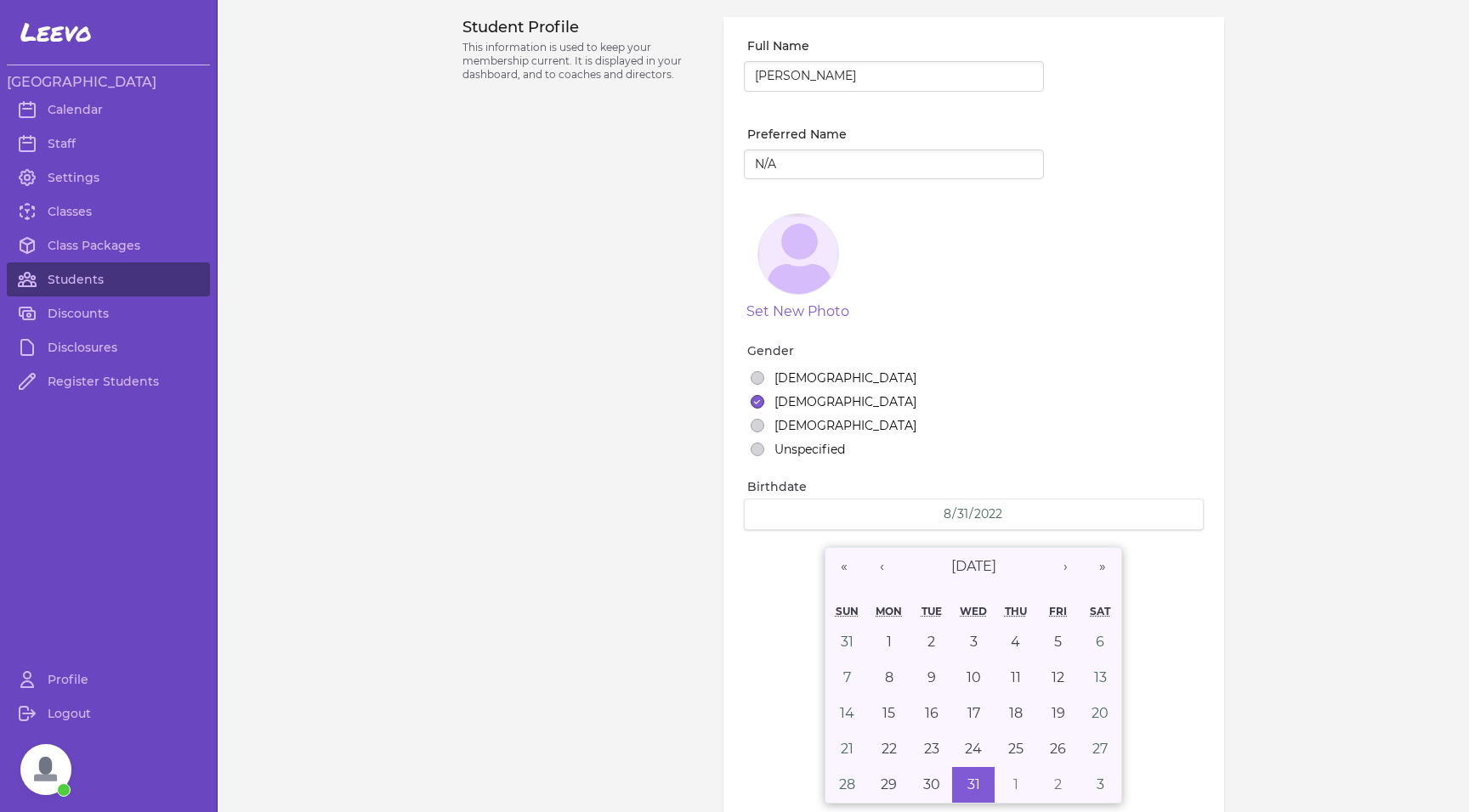
select select "MI"
select select "7"
click at [66, 281] on link "Students" at bounding box center [108, 279] width 203 height 34
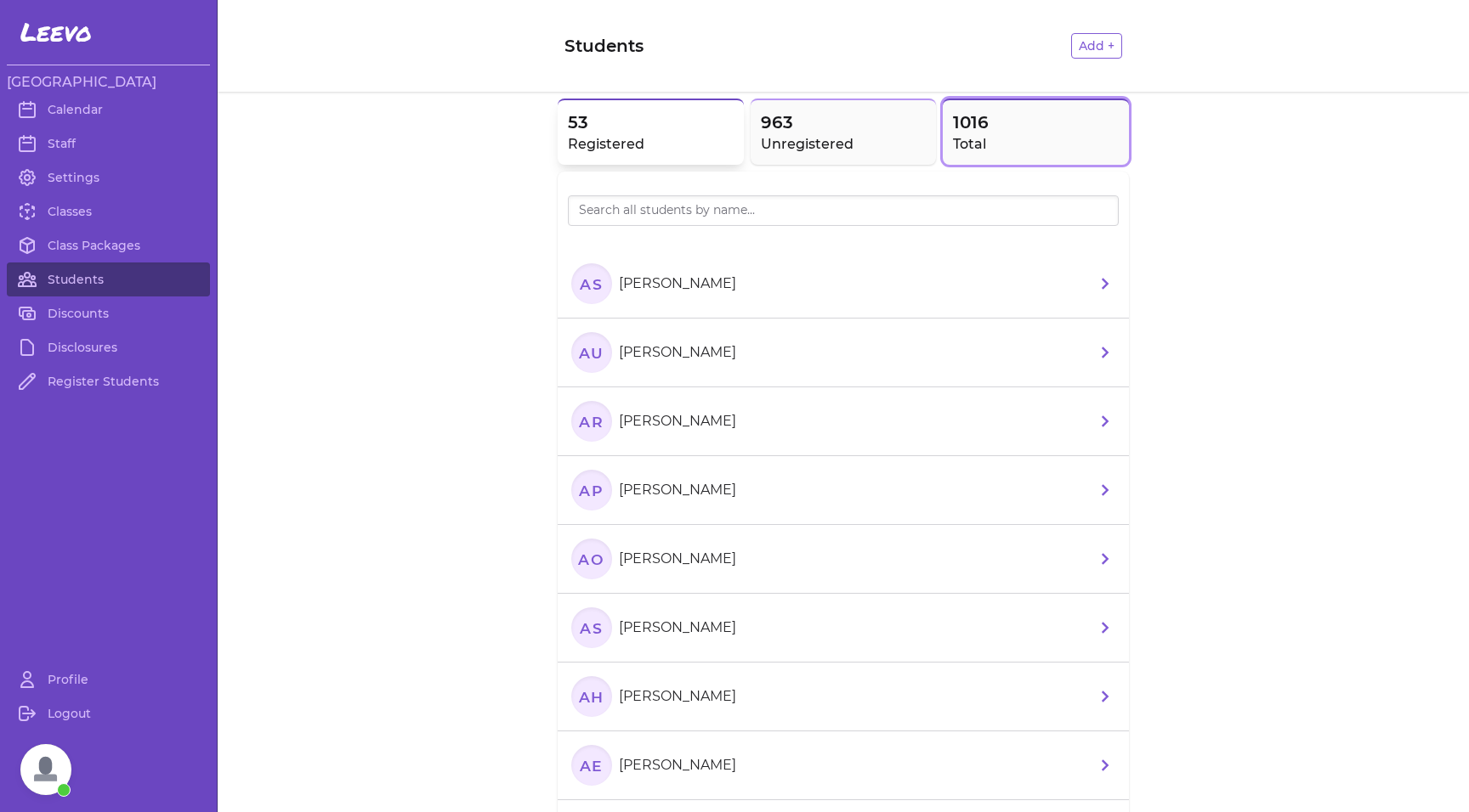
click at [648, 133] on span "53" at bounding box center [651, 122] width 165 height 24
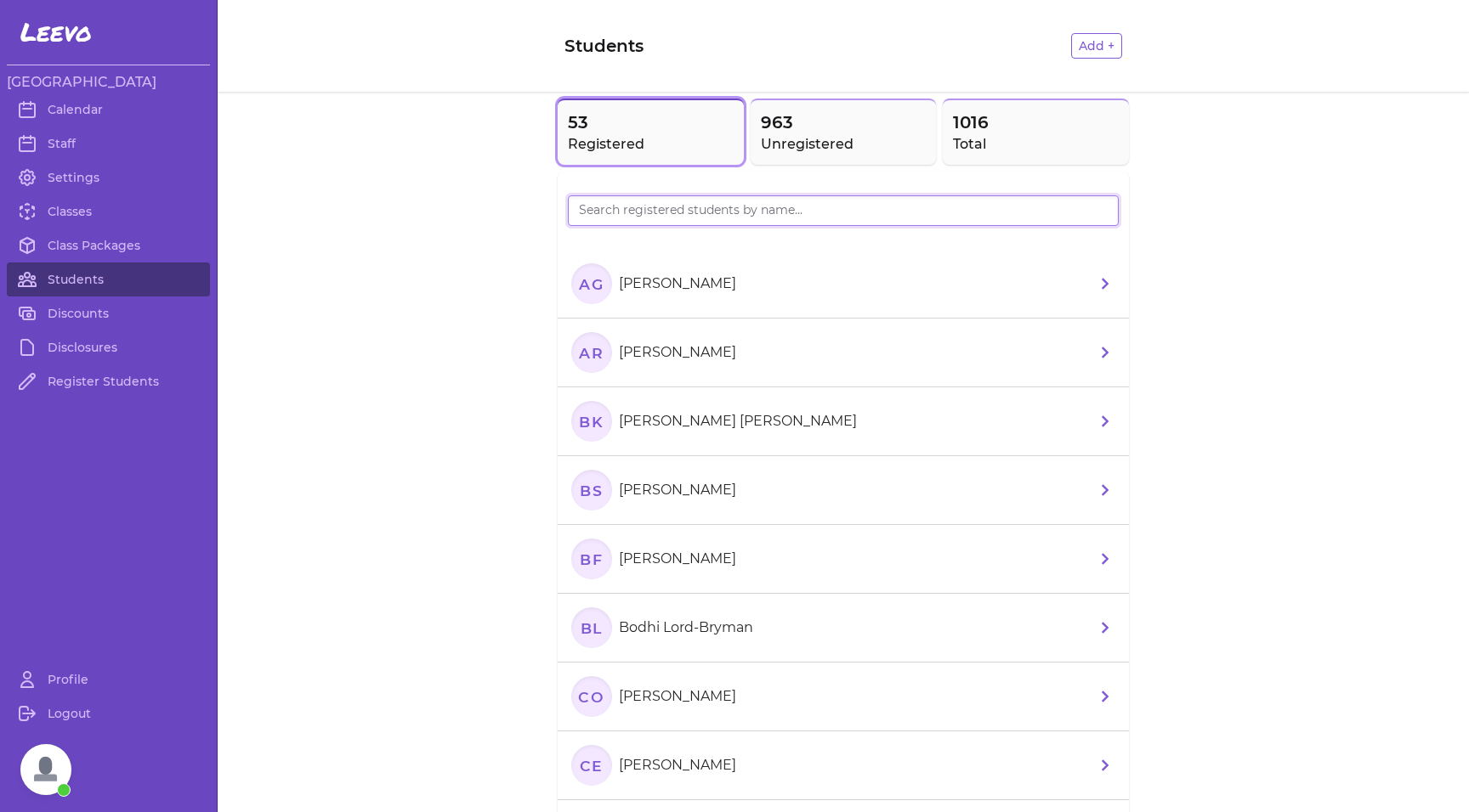
click at [651, 216] on input "search" at bounding box center [843, 210] width 551 height 31
type input "[PERSON_NAME]"
click at [587, 290] on text "Hb" at bounding box center [591, 283] width 26 height 18
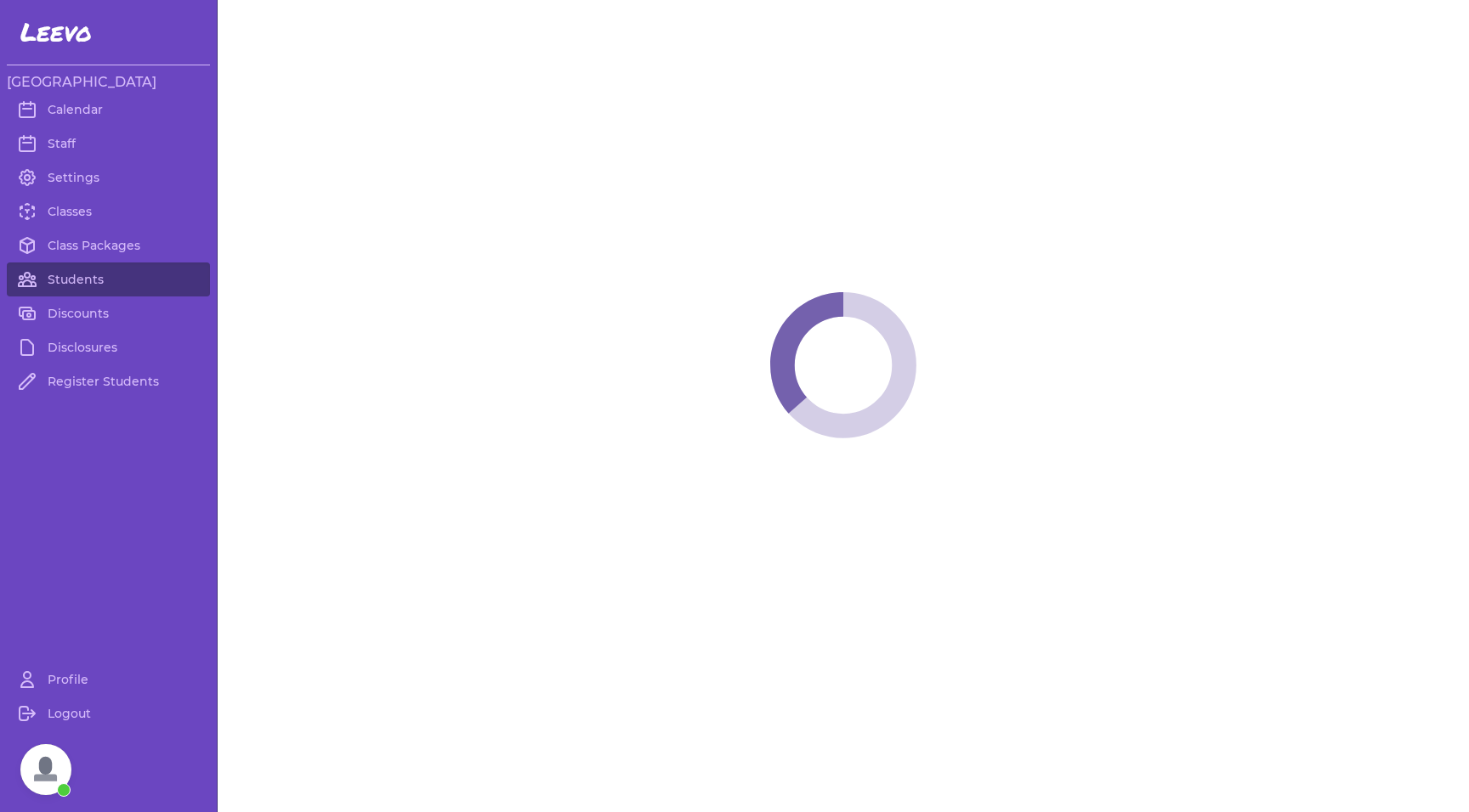
select select "MT"
select select "2"
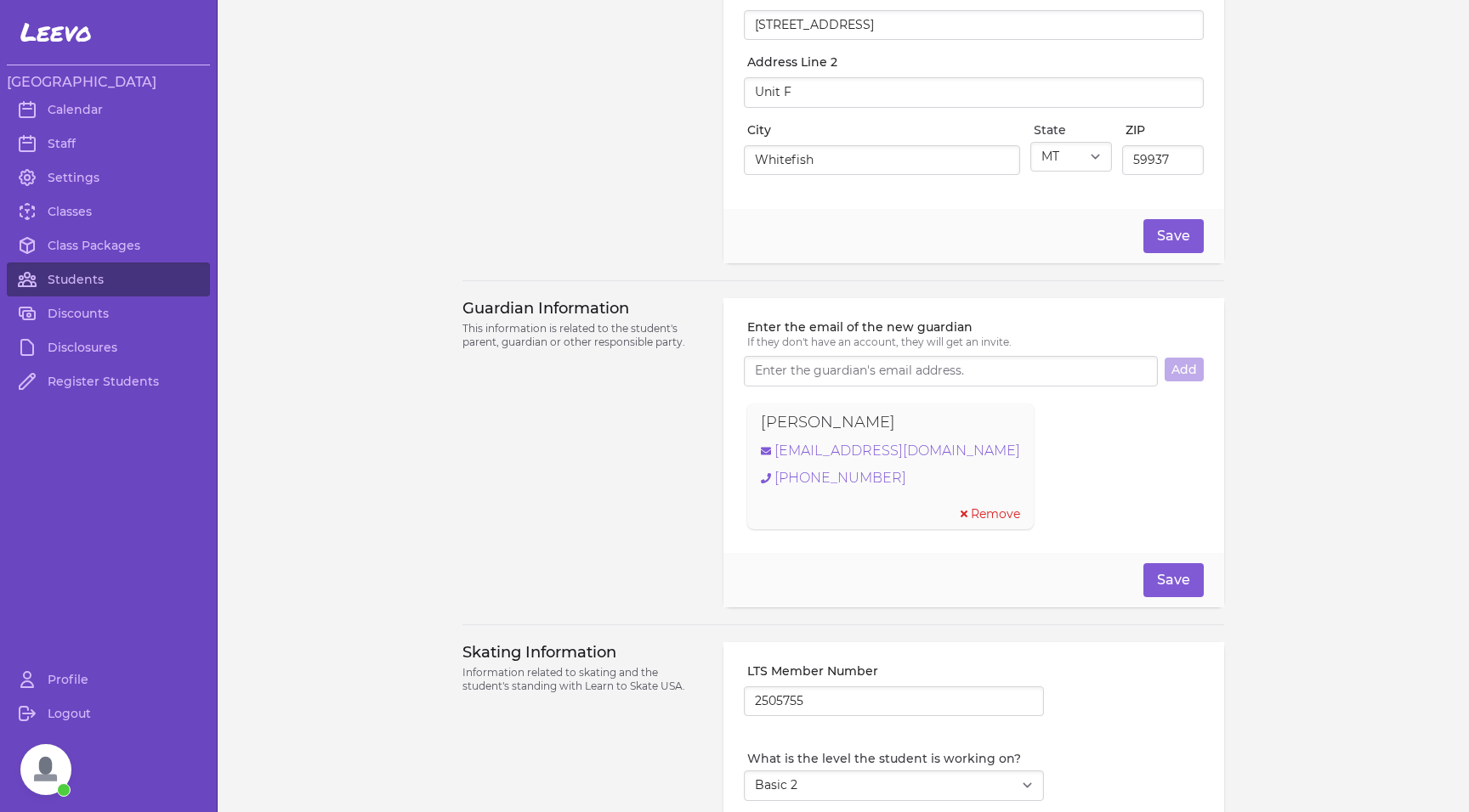
scroll to position [1220, 0]
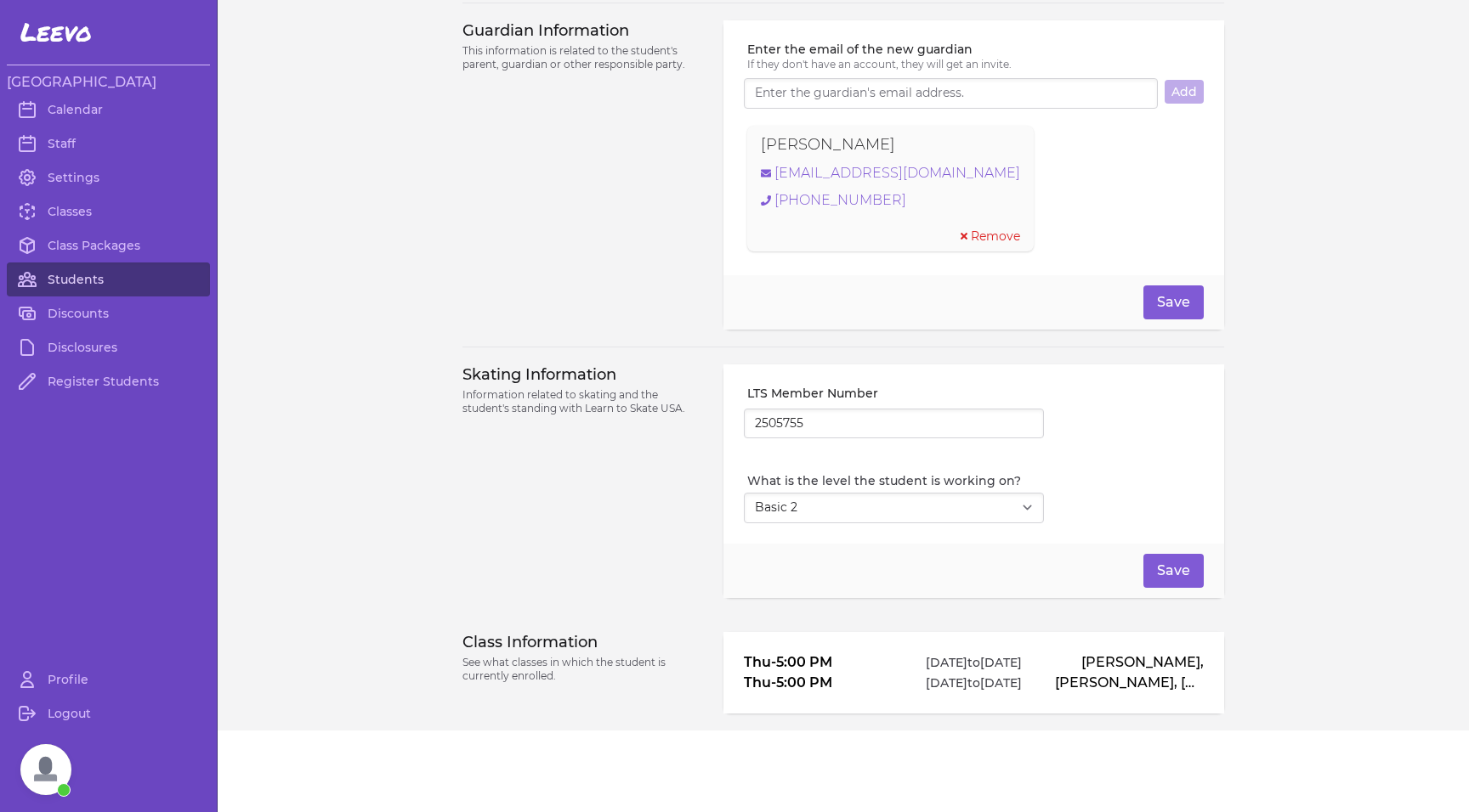
click at [76, 277] on link "Students" at bounding box center [108, 279] width 203 height 34
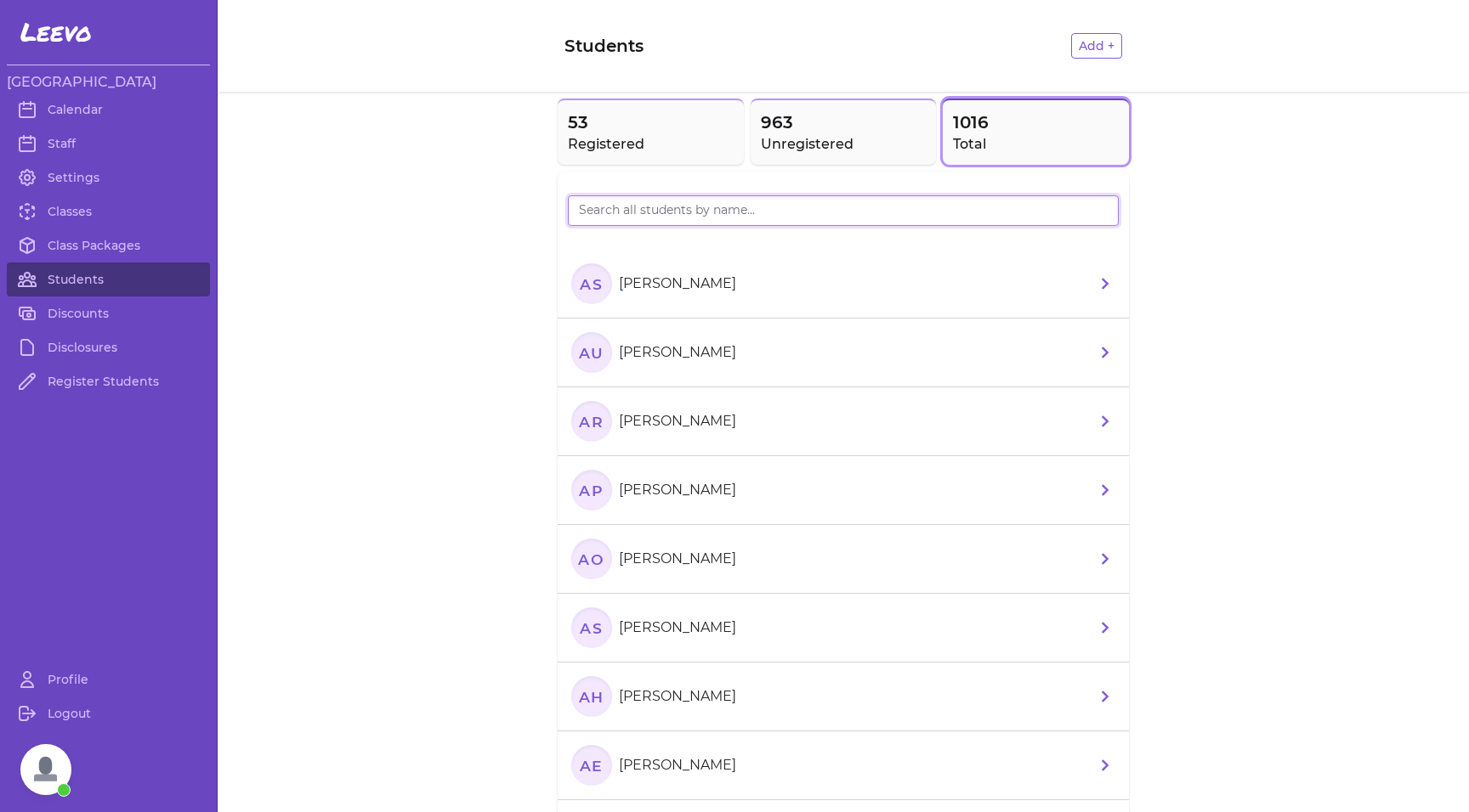
click at [627, 223] on input "search" at bounding box center [843, 210] width 551 height 31
type input "[PERSON_NAME]"
click at [639, 122] on span "53" at bounding box center [651, 122] width 165 height 24
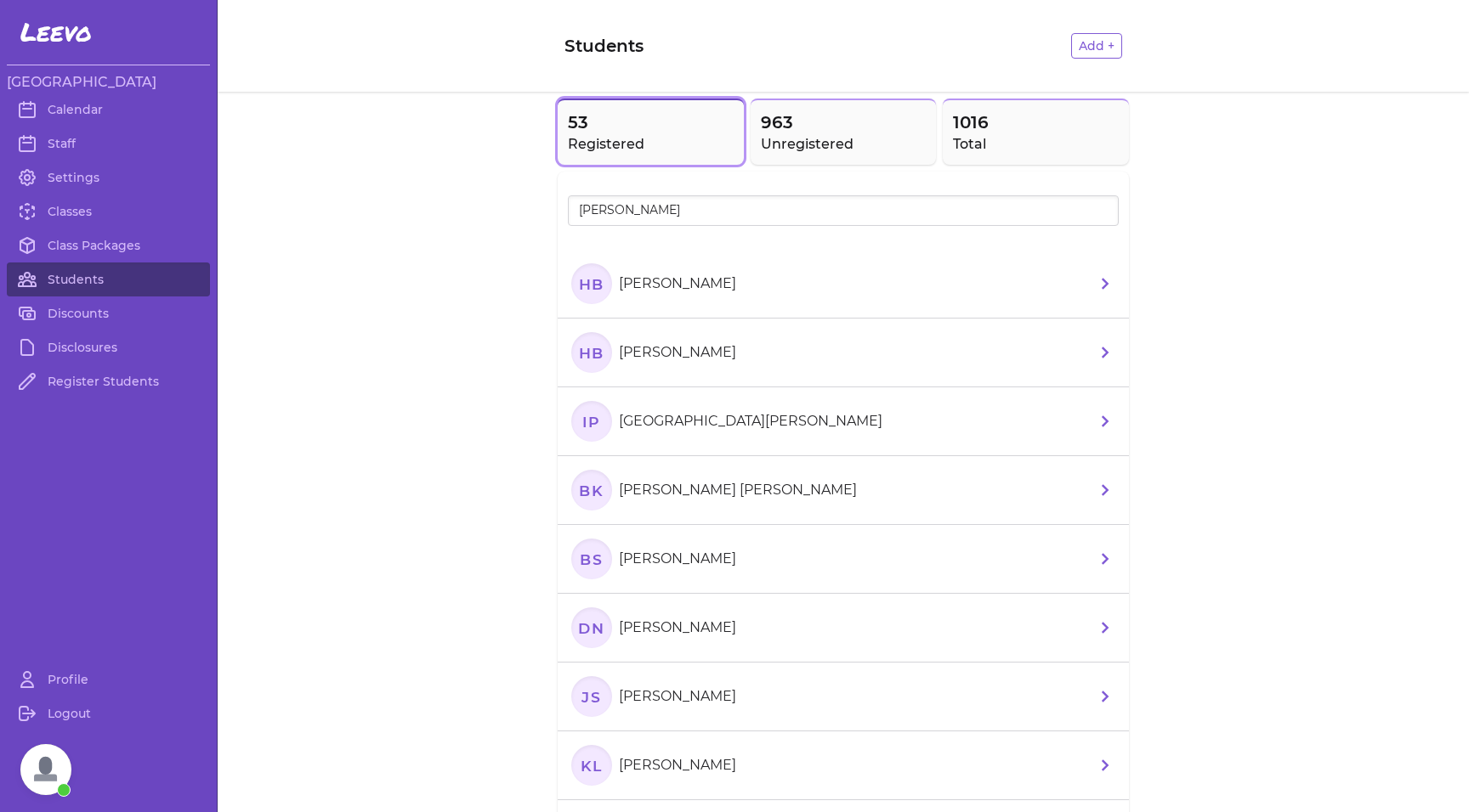
click at [579, 361] on text "HB" at bounding box center [591, 352] width 26 height 18
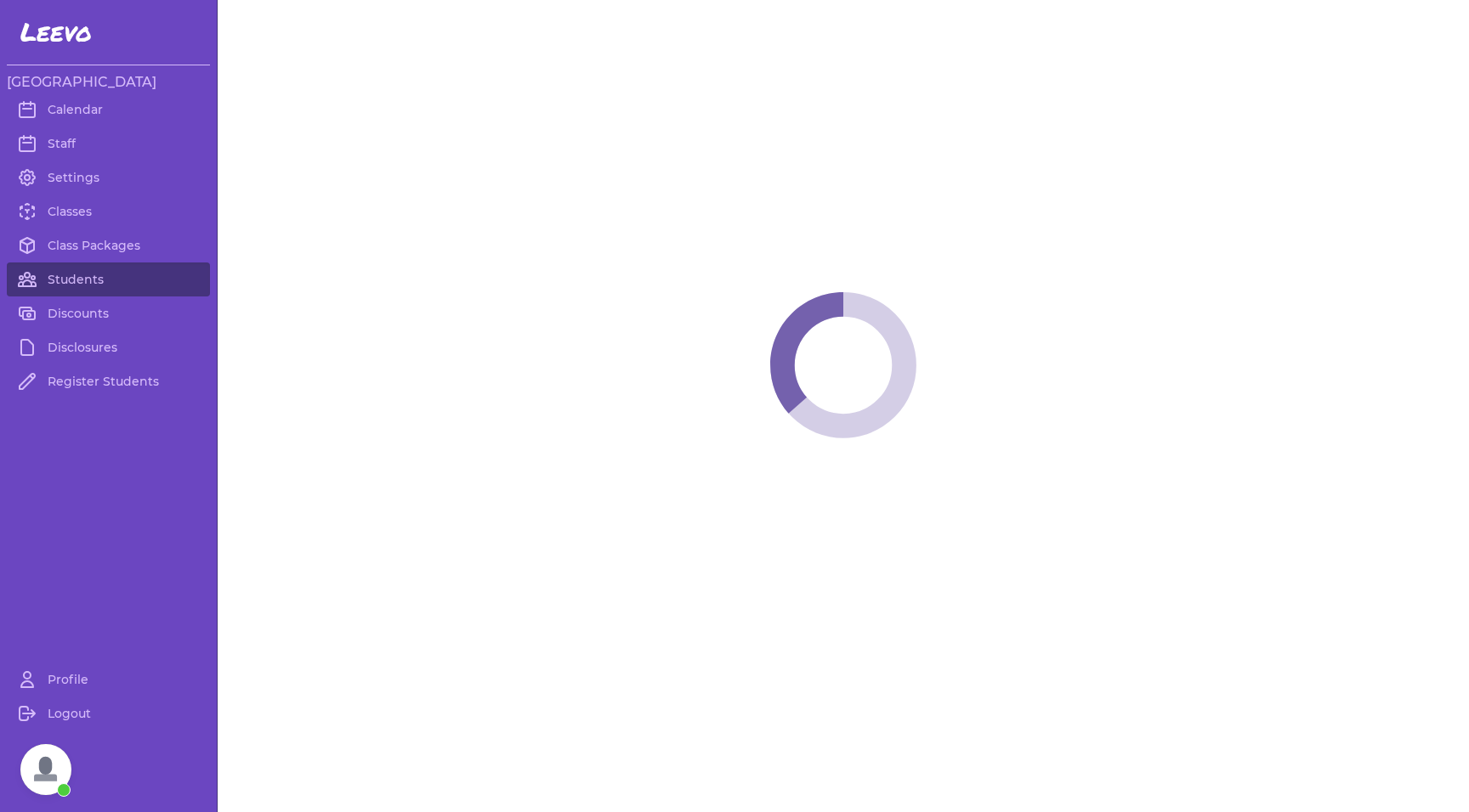
select select "MT"
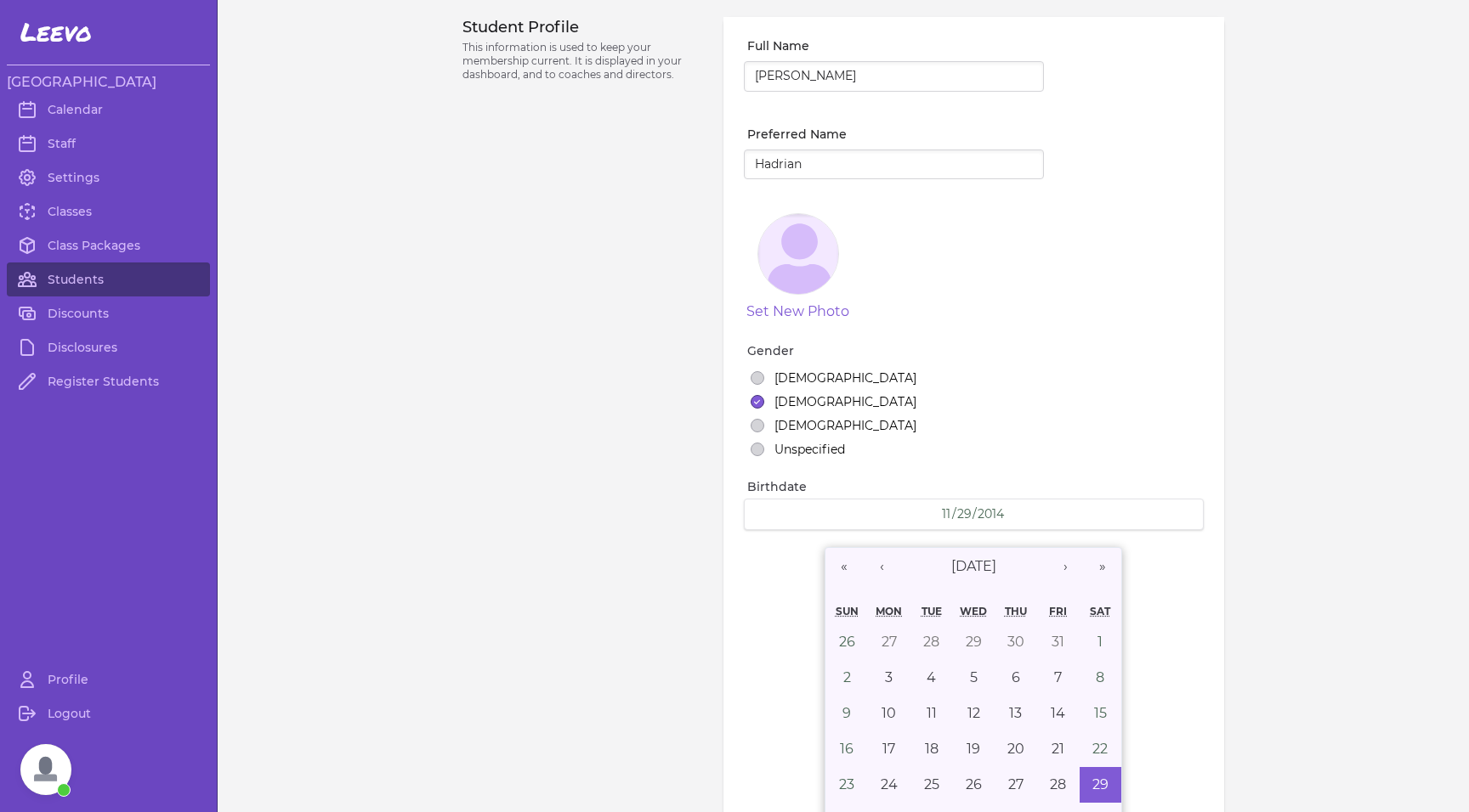
select select "2"
